Goal: Task Accomplishment & Management: Manage account settings

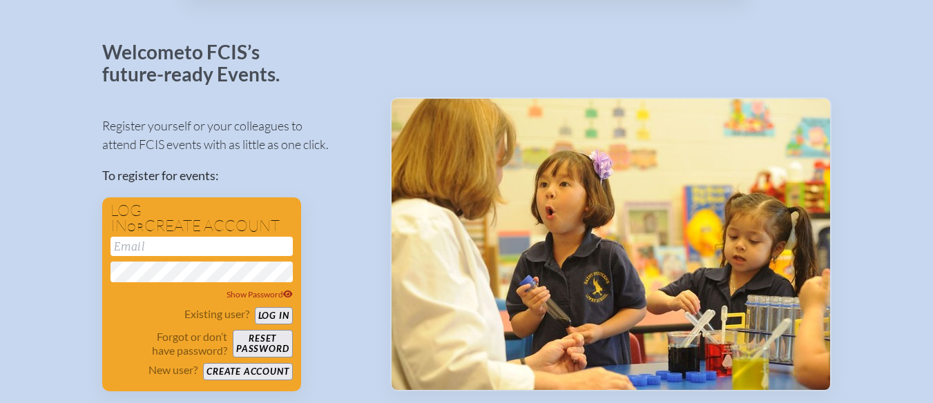
scroll to position [55, 0]
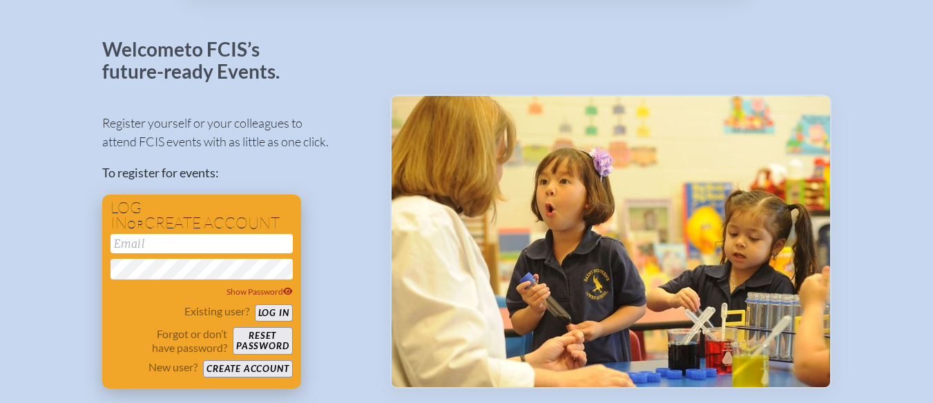
click at [142, 247] on input "email" at bounding box center [201, 243] width 182 height 19
click at [284, 315] on button "Log in" at bounding box center [274, 312] width 38 height 17
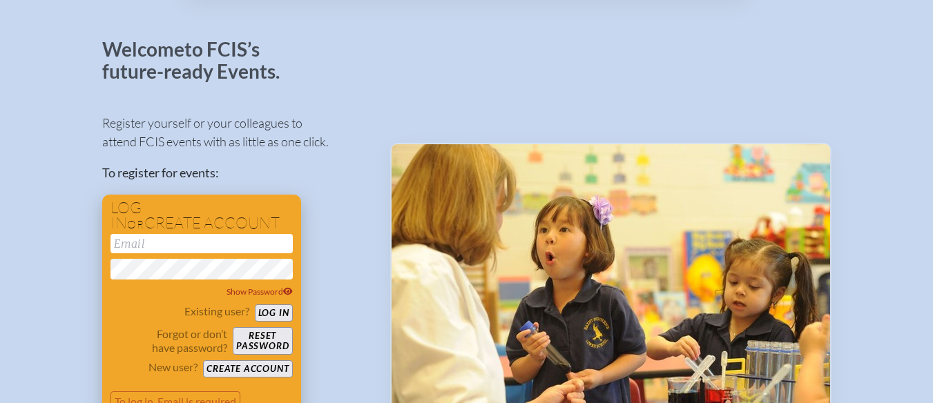
click at [168, 227] on h1 "Log in or create account" at bounding box center [201, 215] width 182 height 31
click at [153, 245] on input "email" at bounding box center [201, 243] width 182 height 19
type input "[EMAIL_ADDRESS][DOMAIN_NAME]"
click at [255, 304] on button "Log in" at bounding box center [274, 312] width 38 height 17
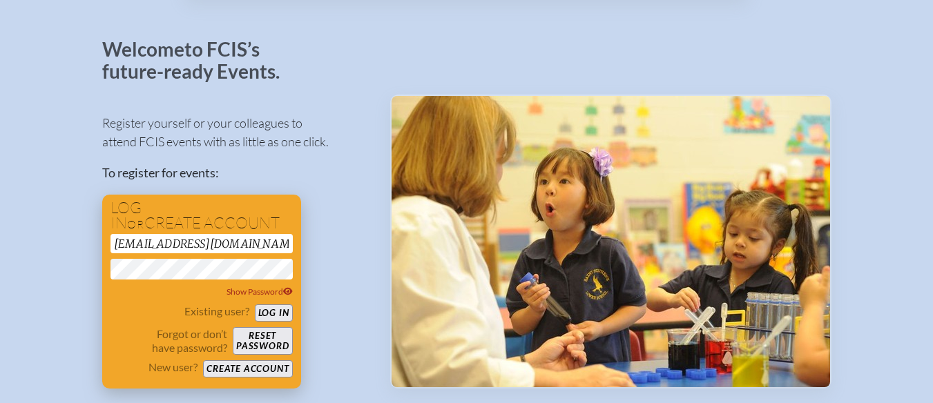
scroll to position [7, 0]
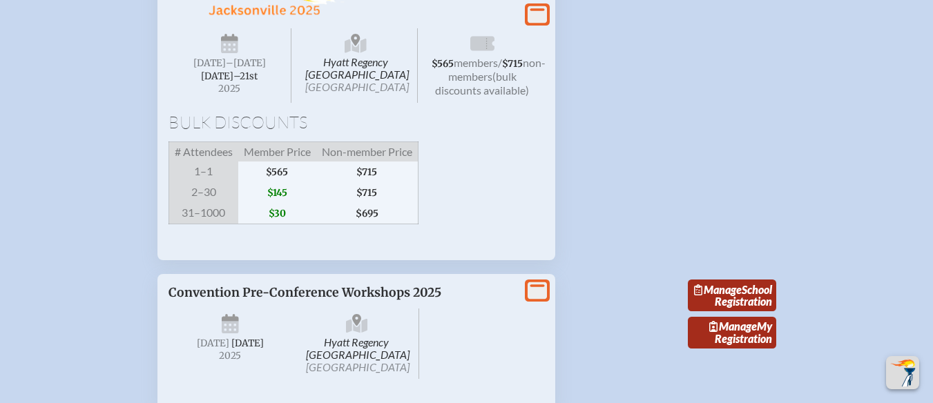
scroll to position [2163, 0]
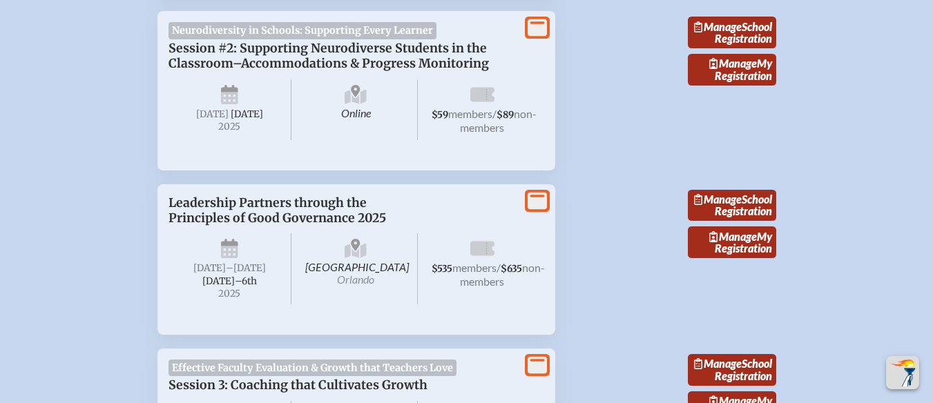
scroll to position [837, 0]
